Goal: Task Accomplishment & Management: Manage account settings

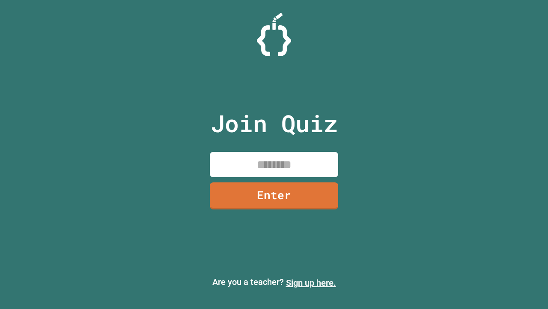
click at [311, 282] on link "Sign up here." at bounding box center [311, 282] width 50 height 10
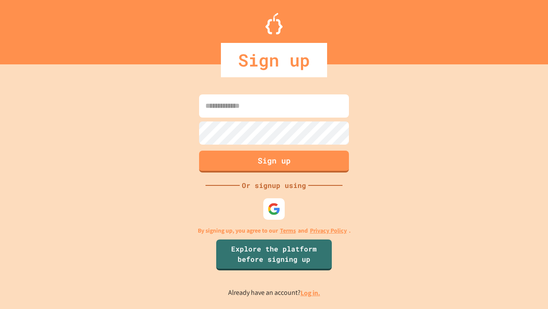
click at [311, 292] on link "Log in." at bounding box center [311, 292] width 20 height 9
